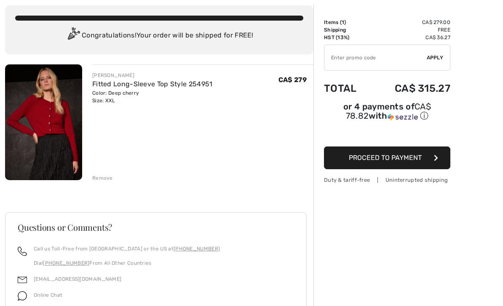
scroll to position [46, 0]
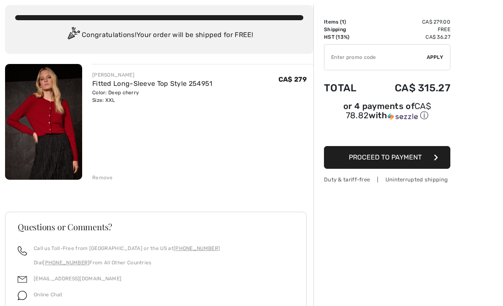
click at [58, 137] on img at bounding box center [43, 122] width 77 height 116
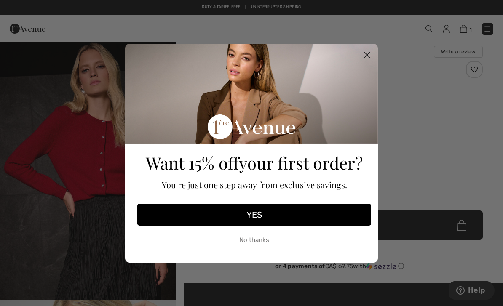
scroll to position [6, 0]
click at [367, 61] on circle "Close dialog" at bounding box center [367, 55] width 14 height 14
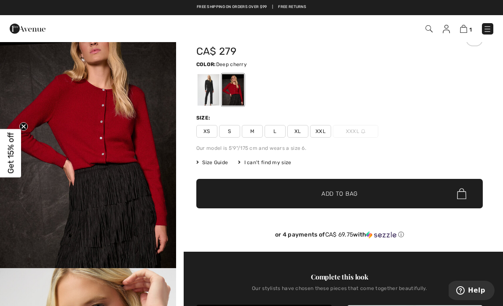
scroll to position [0, 0]
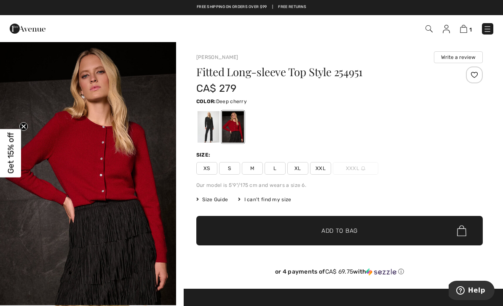
click at [489, 30] on img at bounding box center [487, 29] width 8 height 8
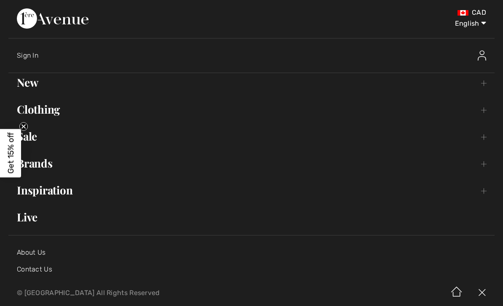
click at [48, 86] on link "New Toggle submenu" at bounding box center [251, 82] width 486 height 19
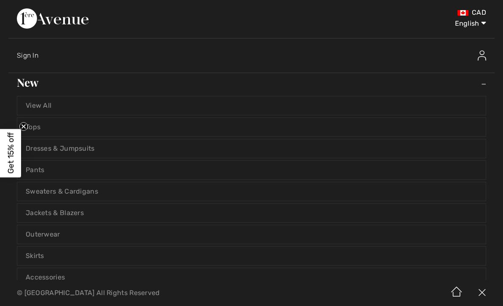
click at [104, 98] on link "View All" at bounding box center [251, 105] width 468 height 19
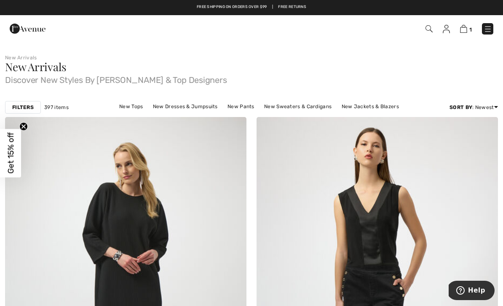
click at [23, 105] on strong "Filters" at bounding box center [22, 108] width 21 height 8
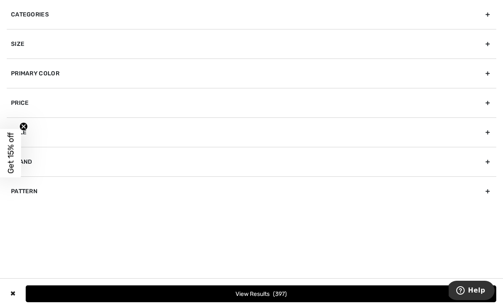
scroll to position [11, 0]
click at [24, 130] on circle "Close teaser" at bounding box center [24, 127] width 8 height 8
click at [481, 166] on div "Brand" at bounding box center [251, 161] width 489 height 29
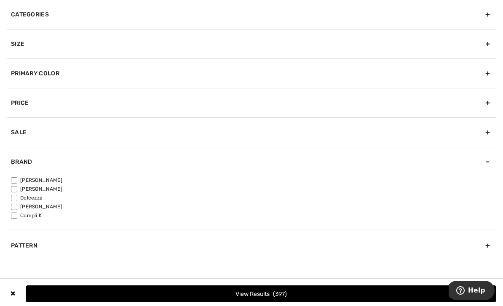
click at [47, 182] on label "[PERSON_NAME]" at bounding box center [253, 180] width 485 height 8
click at [17, 182] on input"] "[PERSON_NAME]" at bounding box center [14, 180] width 6 height 6
checkbox input"] "true"
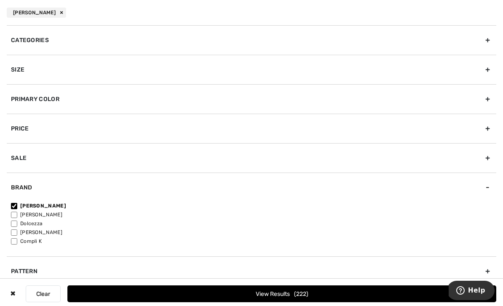
scroll to position [0, 0]
click at [292, 294] on button "View Results 222" at bounding box center [281, 294] width 429 height 17
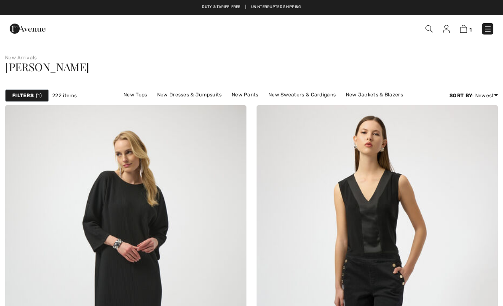
checkbox input "true"
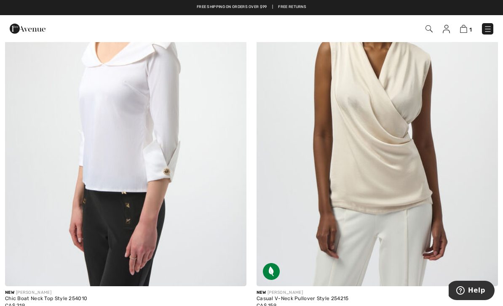
scroll to position [5129, 0]
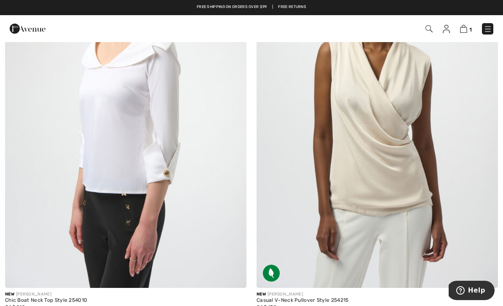
click at [346, 201] on img at bounding box center [377, 107] width 241 height 362
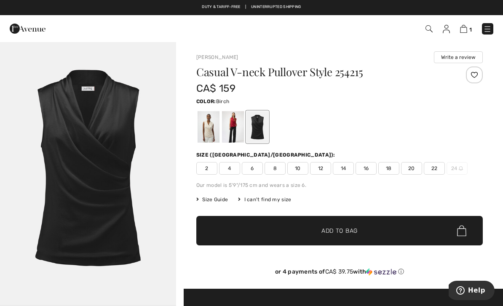
click at [202, 127] on div at bounding box center [209, 127] width 22 height 32
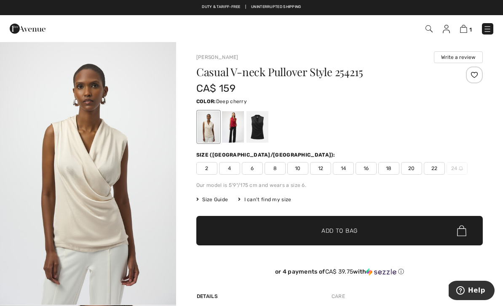
click at [232, 132] on div at bounding box center [233, 127] width 22 height 32
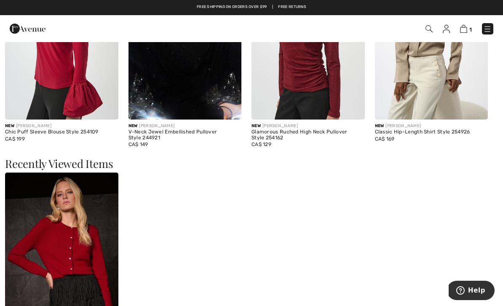
scroll to position [793, 0]
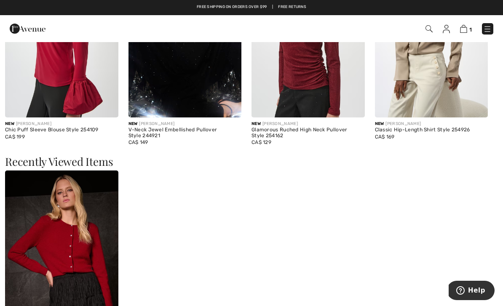
click at [94, 267] on img at bounding box center [61, 256] width 113 height 170
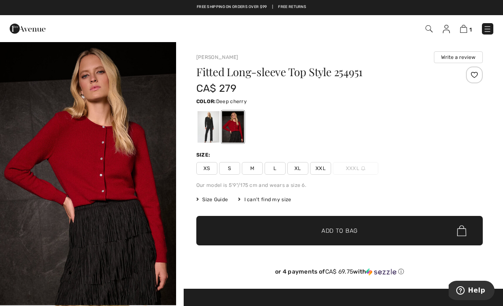
click at [484, 32] on img at bounding box center [487, 29] width 8 height 8
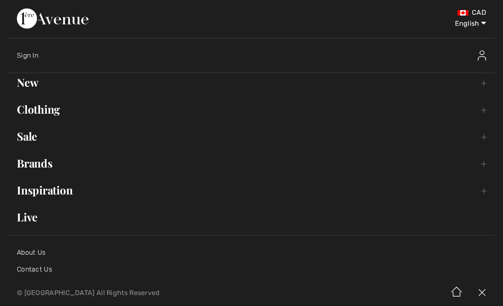
click at [29, 80] on link "New Toggle submenu" at bounding box center [251, 82] width 486 height 19
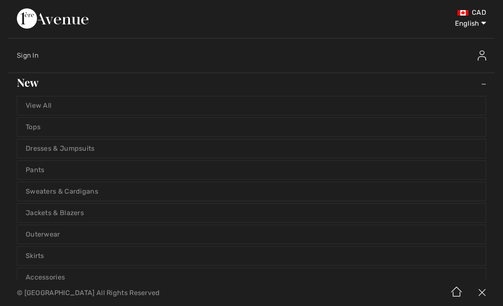
click at [72, 104] on link "View All" at bounding box center [251, 105] width 468 height 19
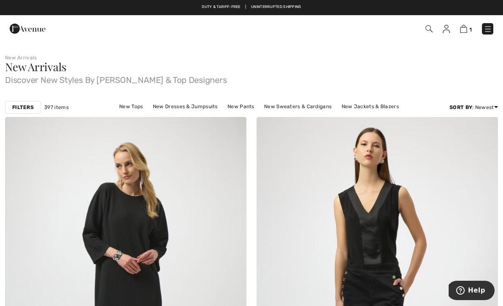
click at [28, 110] on strong "Filters" at bounding box center [22, 108] width 21 height 8
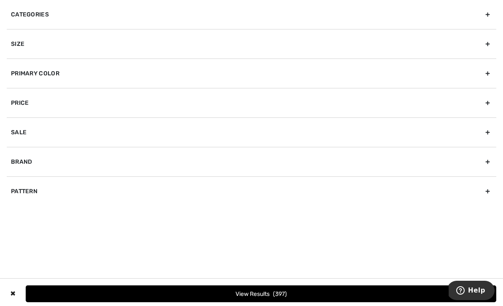
click at [152, 167] on div "Brand" at bounding box center [251, 161] width 489 height 29
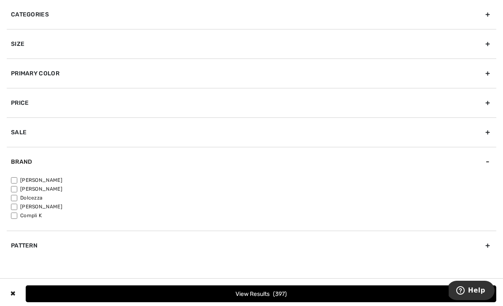
click at [38, 177] on label "[PERSON_NAME]" at bounding box center [253, 180] width 485 height 8
click at [17, 177] on input"] "[PERSON_NAME]" at bounding box center [14, 180] width 6 height 6
checkbox input"] "true"
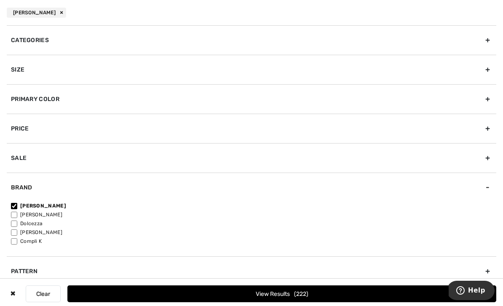
click at [371, 293] on button "View Results 222" at bounding box center [281, 294] width 429 height 17
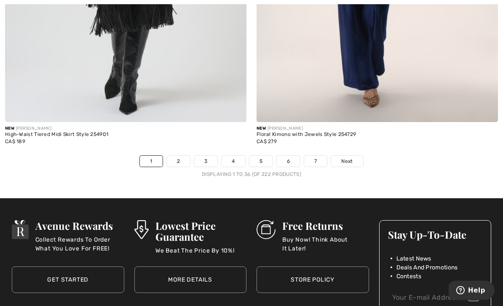
scroll to position [7327, 0]
click at [171, 156] on link "2" at bounding box center [178, 161] width 23 height 11
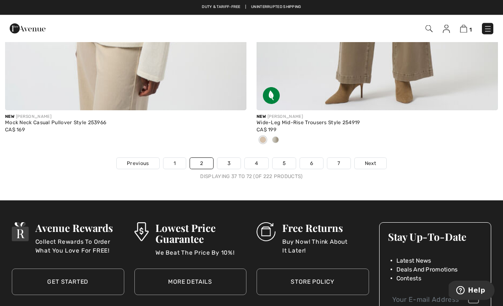
scroll to position [7408, 0]
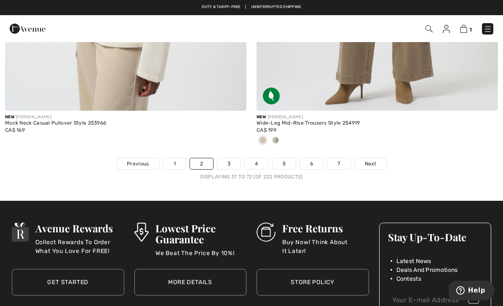
click at [171, 158] on link "1" at bounding box center [174, 163] width 22 height 11
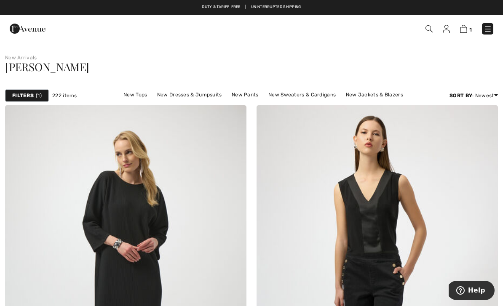
click at [463, 29] on img at bounding box center [463, 29] width 7 height 8
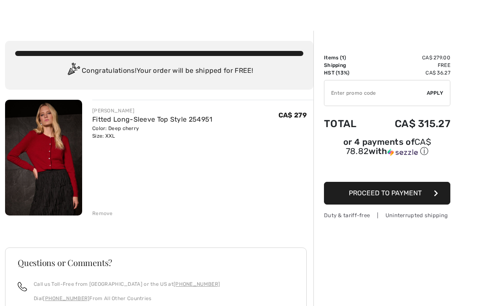
scroll to position [11, 0]
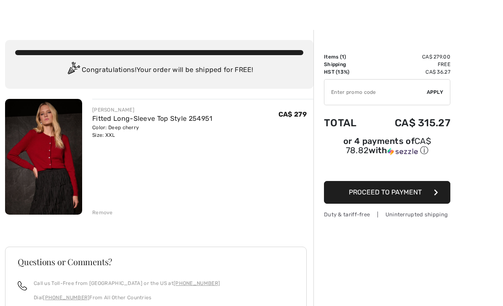
click at [361, 193] on span "Proceed to Payment" at bounding box center [385, 192] width 73 height 8
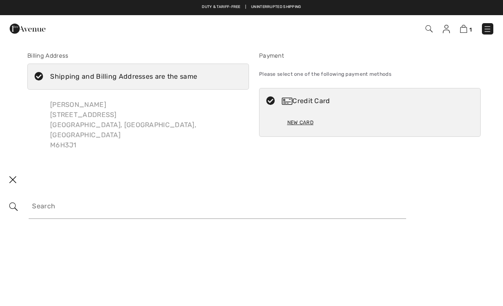
click at [136, 125] on div "Sandra Moro 467 Gladstone Ave Toronto, ON, CA M6H3J1" at bounding box center [138, 125] width 222 height 64
click at [353, 107] on div "Credit Card" at bounding box center [369, 100] width 221 height 25
click at [308, 126] on div "New Card" at bounding box center [300, 122] width 26 height 14
click at [300, 122] on div "New Card" at bounding box center [300, 122] width 26 height 14
click at [307, 101] on div "Credit Card" at bounding box center [378, 101] width 193 height 10
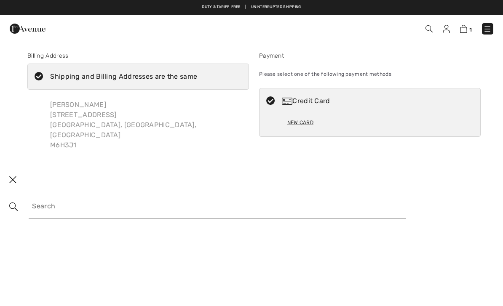
click at [298, 126] on div "New Card" at bounding box center [300, 122] width 26 height 14
click at [344, 115] on div "New Card" at bounding box center [370, 125] width 166 height 23
click at [297, 128] on div "New Card" at bounding box center [300, 122] width 26 height 14
click at [353, 113] on div "Credit Card" at bounding box center [369, 100] width 221 height 25
click at [306, 101] on div "Credit Card" at bounding box center [378, 101] width 193 height 10
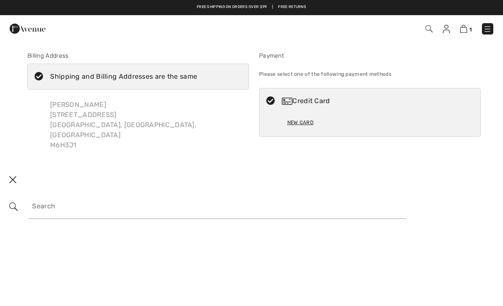
radio input "true"
click at [166, 78] on div "Shipping and Billing Addresses are the same" at bounding box center [123, 77] width 147 height 10
click at [197, 78] on input "Shipping and Billing Addresses are the same" at bounding box center [199, 76] width 5 height 25
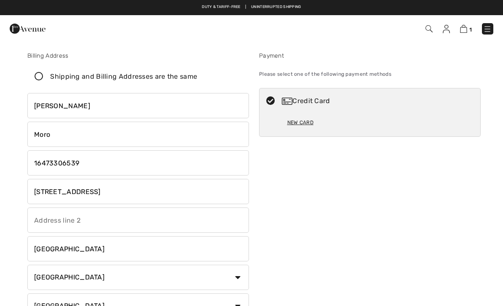
click at [125, 74] on div "Shipping and Billing Addresses are the same" at bounding box center [123, 77] width 147 height 10
click at [197, 74] on input "Shipping and Billing Addresses are the same" at bounding box center [199, 76] width 5 height 25
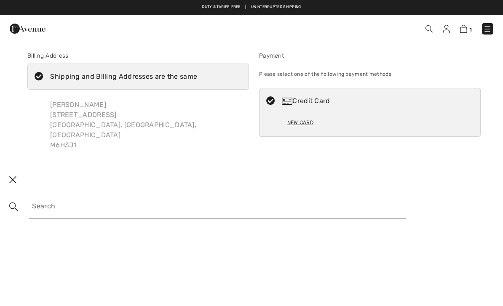
click at [32, 81] on label "Shipping and Billing Addresses are the same" at bounding box center [138, 77] width 222 height 26
click at [197, 81] on input "Shipping and Billing Addresses are the same" at bounding box center [199, 76] width 5 height 25
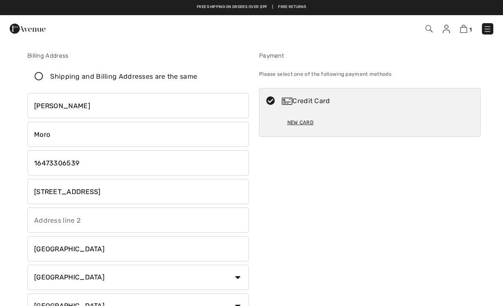
click at [43, 72] on icon at bounding box center [39, 76] width 22 height 9
click at [197, 72] on input "Shipping and Billing Addresses are the same" at bounding box center [199, 76] width 5 height 25
checkbox input "true"
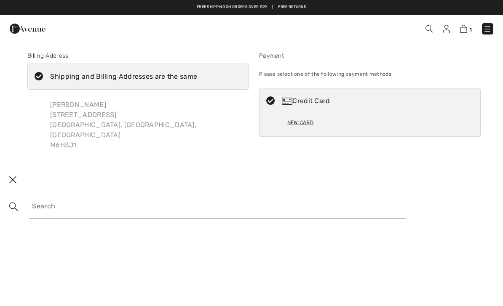
click at [301, 122] on div "New Card" at bounding box center [300, 122] width 26 height 14
click at [299, 125] on div "New Card" at bounding box center [300, 122] width 26 height 14
click at [308, 102] on div "Credit Card" at bounding box center [378, 101] width 193 height 10
click at [323, 76] on div "Please select one of the following payment methods" at bounding box center [370, 74] width 222 height 21
click at [26, 202] on span at bounding box center [13, 206] width 27 height 8
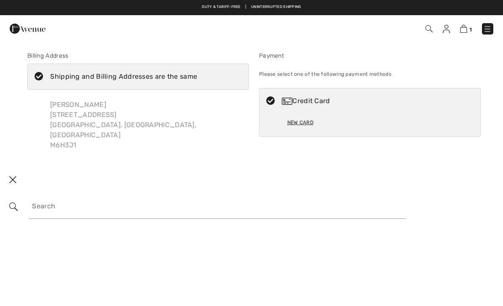
click at [64, 201] on input "search" at bounding box center [217, 206] width 377 height 25
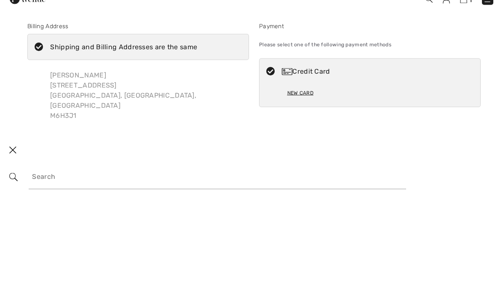
click at [303, 115] on div "New Card" at bounding box center [300, 122] width 26 height 14
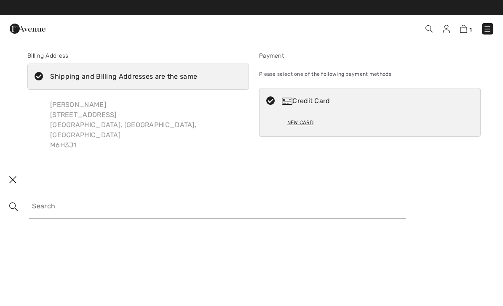
click at [303, 123] on div "New Card" at bounding box center [300, 122] width 26 height 14
click at [300, 124] on div "New Card" at bounding box center [300, 122] width 26 height 14
click at [426, 137] on div "Payment Please select one of the following payment methods Credit Card New Card" at bounding box center [370, 104] width 232 height 106
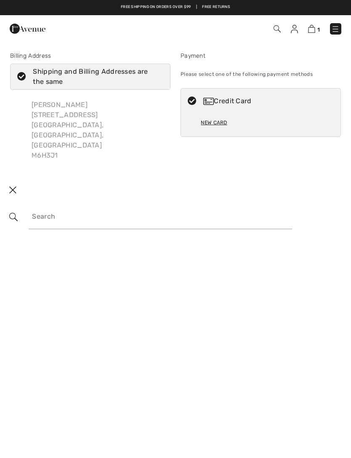
click at [350, 130] on div "Billing Address Shipping and Billing Addresses are the same Sandra Moro 467 Gla…" at bounding box center [175, 109] width 351 height 136
click at [213, 127] on div "New Card" at bounding box center [214, 122] width 26 height 14
click at [218, 129] on div "New Card" at bounding box center [214, 122] width 26 height 14
click at [236, 102] on div "Credit Card" at bounding box center [269, 101] width 132 height 10
click at [189, 102] on icon at bounding box center [192, 101] width 22 height 9
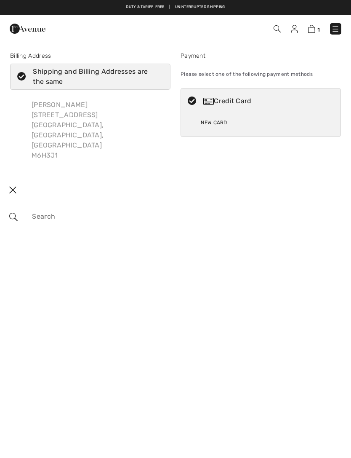
click at [187, 103] on icon at bounding box center [192, 101] width 22 height 9
click at [195, 105] on icon at bounding box center [192, 101] width 22 height 9
click at [196, 98] on icon at bounding box center [192, 101] width 22 height 9
radio input "true"
click at [59, 72] on div "Shipping and Billing Addresses are the same" at bounding box center [95, 77] width 125 height 20
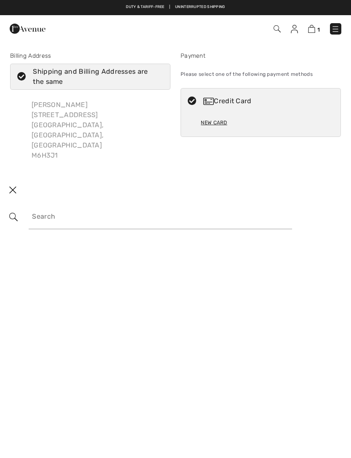
click at [158, 72] on input "Shipping and Billing Addresses are the same" at bounding box center [160, 76] width 5 height 25
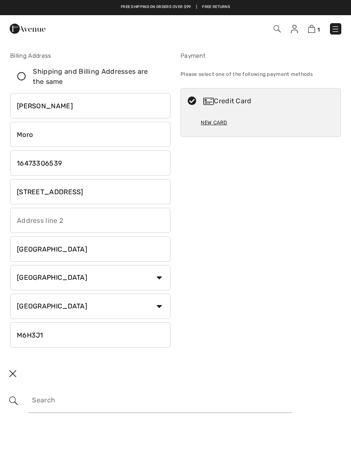
click at [20, 78] on icon at bounding box center [22, 76] width 22 height 9
click at [158, 78] on input "Shipping and Billing Addresses are the same" at bounding box center [160, 76] width 5 height 25
checkbox input "true"
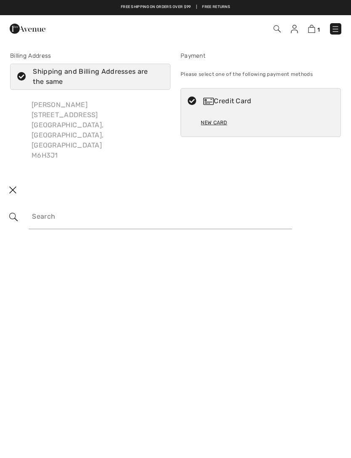
click at [193, 102] on icon at bounding box center [192, 101] width 22 height 9
click at [194, 105] on icon at bounding box center [192, 101] width 22 height 9
click at [194, 100] on icon at bounding box center [192, 101] width 22 height 9
click at [193, 101] on icon at bounding box center [192, 101] width 22 height 9
click at [193, 100] on icon at bounding box center [192, 101] width 22 height 9
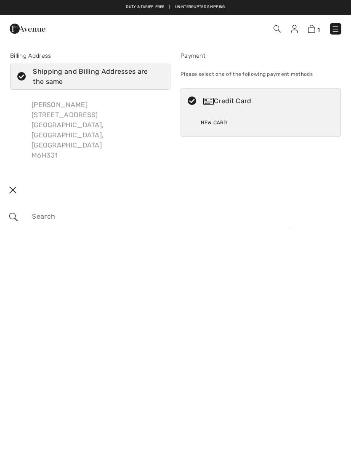
click at [152, 204] on input "search" at bounding box center [161, 216] width 264 height 25
click at [201, 126] on div "New Card" at bounding box center [214, 122] width 26 height 14
click at [221, 124] on div "New Card" at bounding box center [214, 122] width 26 height 14
click at [212, 126] on div "New Card" at bounding box center [214, 122] width 26 height 14
click at [214, 126] on div "New Card" at bounding box center [214, 122] width 26 height 14
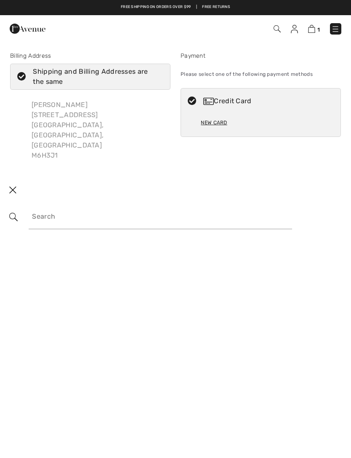
click at [214, 122] on div "New Card" at bounding box center [214, 122] width 26 height 14
click at [213, 125] on div "New Card" at bounding box center [214, 122] width 26 height 14
click at [238, 98] on div "Credit Card" at bounding box center [269, 101] width 132 height 10
click at [235, 100] on div "Credit Card" at bounding box center [269, 101] width 132 height 10
click at [214, 96] on div "Credit Card" at bounding box center [269, 101] width 132 height 10
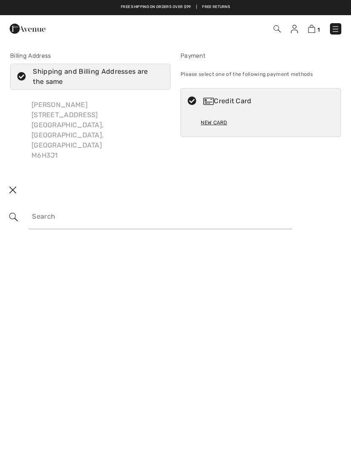
click at [210, 99] on img at bounding box center [208, 101] width 11 height 7
click at [193, 102] on icon at bounding box center [192, 101] width 22 height 9
click at [193, 101] on icon at bounding box center [192, 101] width 22 height 9
click at [199, 108] on div "Credit Card" at bounding box center [261, 100] width 160 height 25
click at [215, 119] on div "New Card" at bounding box center [214, 122] width 26 height 14
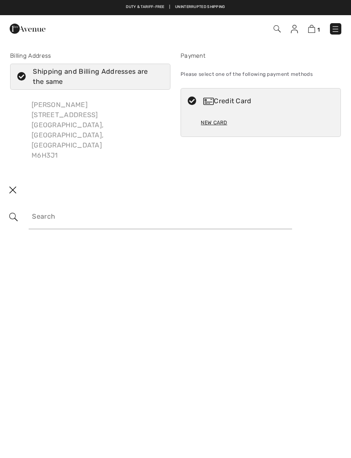
radio input "true"
click at [99, 114] on div "Sandra Moro 467 Gladstone Ave Toronto, ON, CA M6H3J1" at bounding box center [90, 130] width 160 height 74
click at [296, 27] on img at bounding box center [294, 29] width 7 height 8
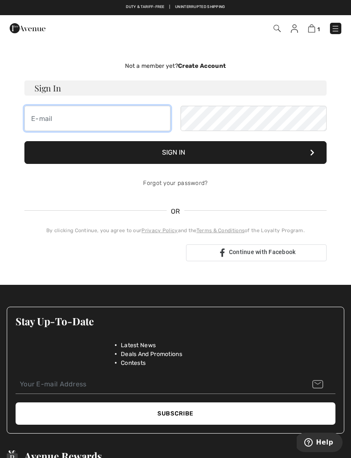
click at [128, 124] on input "email" at bounding box center [97, 118] width 146 height 25
type input "sandra_moro@hotmail.com"
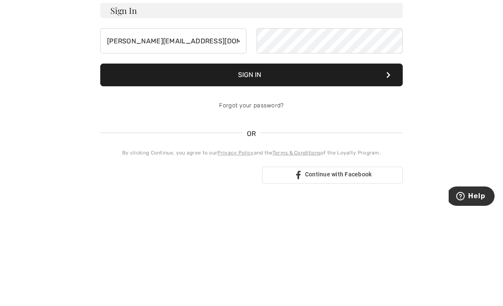
click at [301, 158] on button "Sign In" at bounding box center [251, 169] width 302 height 23
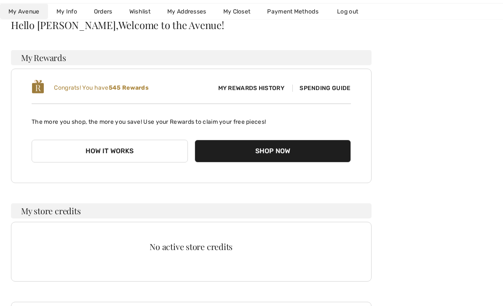
scroll to position [74, 0]
click at [153, 151] on button "How it works" at bounding box center [110, 151] width 156 height 23
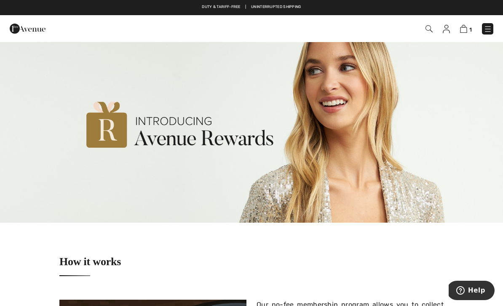
click at [465, 29] on img at bounding box center [463, 29] width 7 height 8
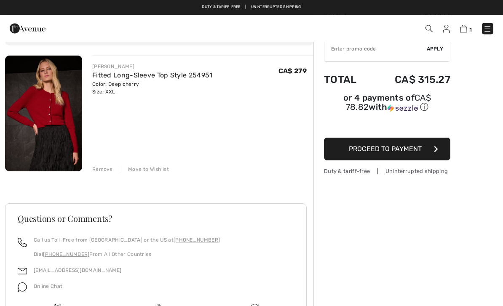
scroll to position [54, 0]
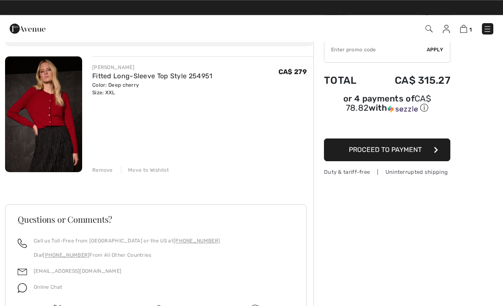
click at [389, 153] on span "Proceed to Payment" at bounding box center [385, 150] width 73 height 8
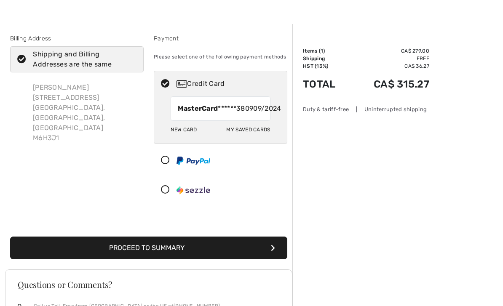
scroll to position [18, 0]
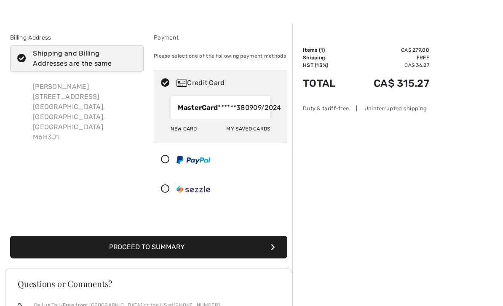
click at [187, 136] on div "New Card" at bounding box center [184, 129] width 26 height 14
radio input "true"
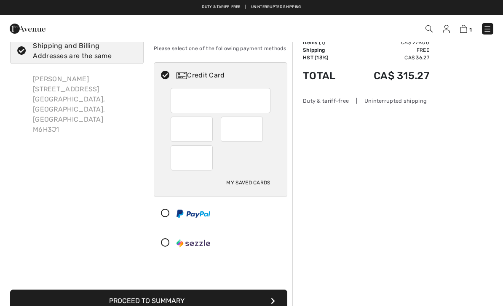
scroll to position [5, 0]
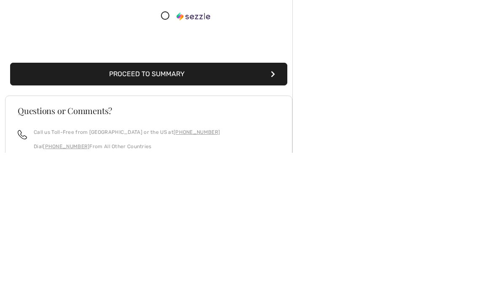
click at [243, 216] on button "Proceed to Summary" at bounding box center [148, 227] width 277 height 23
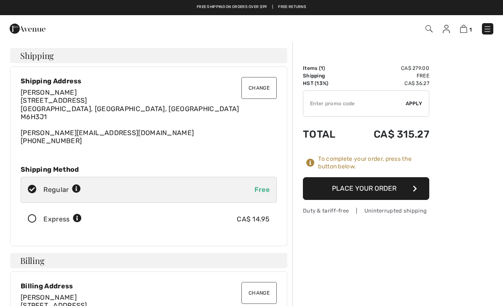
click at [392, 189] on button "Place Your Order" at bounding box center [366, 188] width 126 height 23
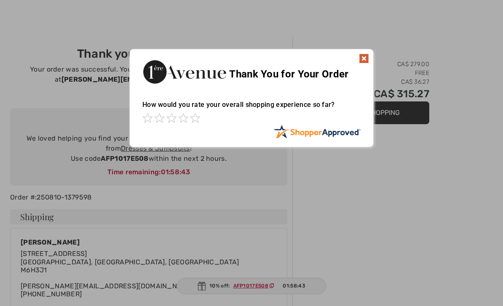
scroll to position [18, 0]
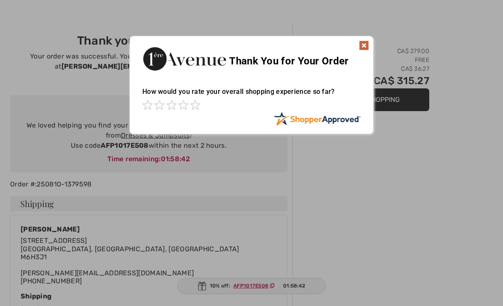
click at [362, 43] on img at bounding box center [364, 45] width 10 height 10
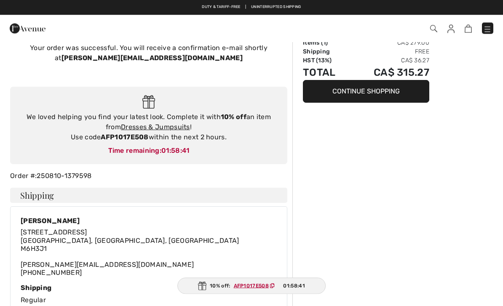
scroll to position [0, 0]
